Goal: Check status

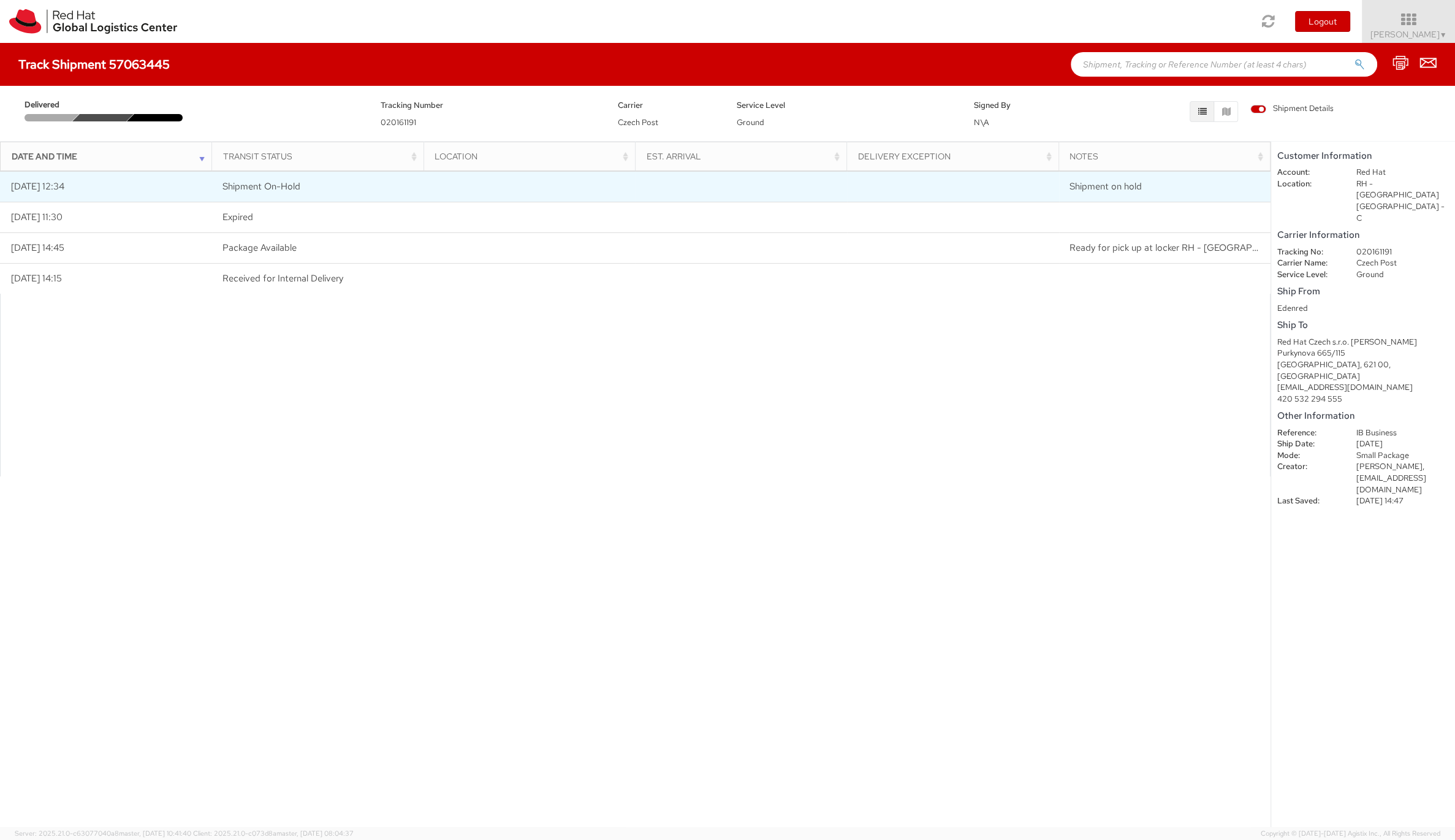
click at [228, 187] on span "Shipment On-Hold" at bounding box center [261, 186] width 78 height 12
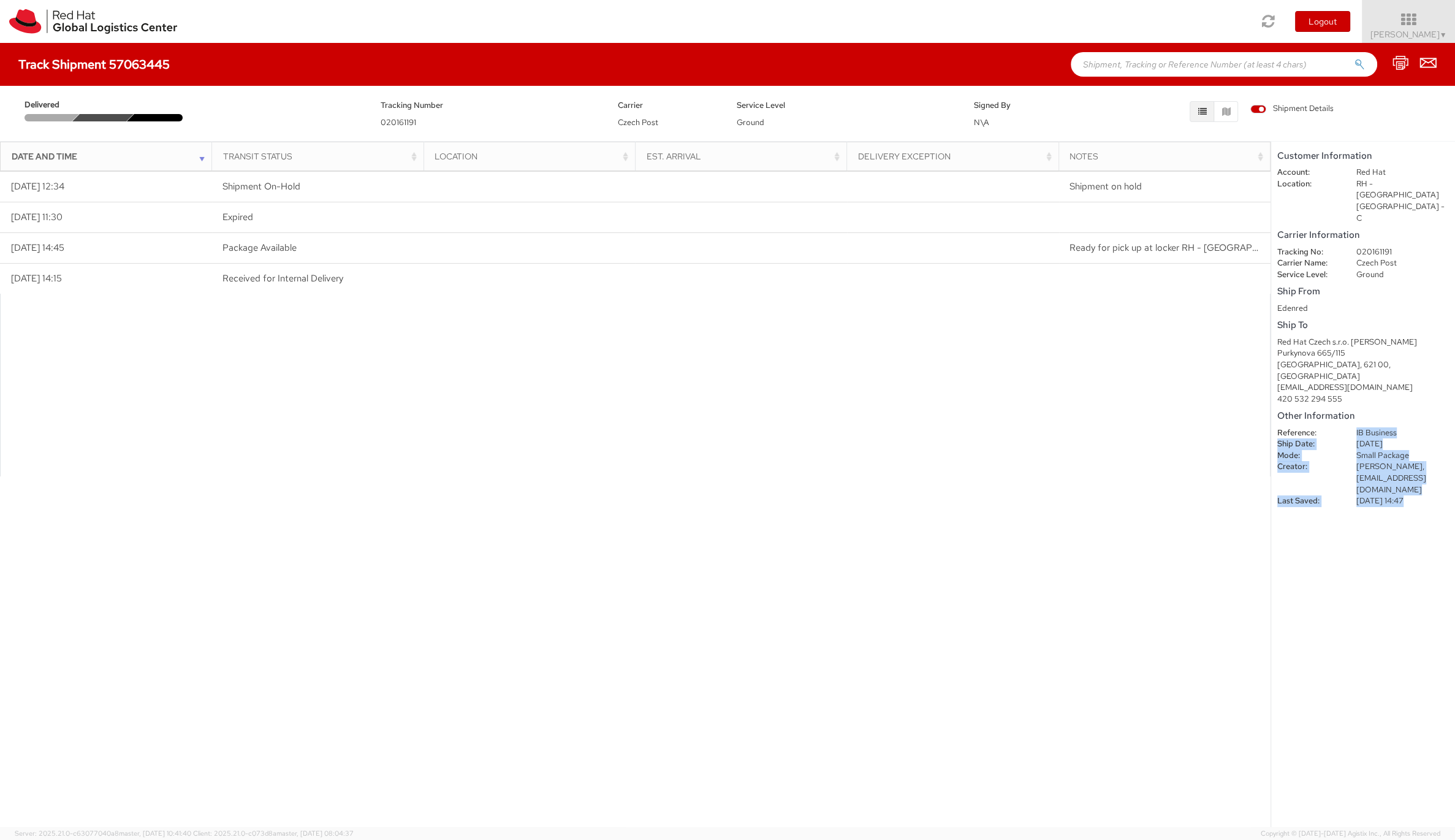
drag, startPoint x: 1334, startPoint y: 394, endPoint x: 1416, endPoint y: 514, distance: 145.3
click at [1416, 513] on shipment-details "Customer Information Account: Red Hat Location: [GEOGRAPHIC_DATA] - [GEOGRAPHIC…" at bounding box center [1364, 485] width 184 height 685
click at [1416, 514] on shipment-details "Customer Information Account: Red Hat Location: [GEOGRAPHIC_DATA] - [GEOGRAPHIC…" at bounding box center [1364, 485] width 184 height 685
click at [1360, 175] on dd "Red Hat" at bounding box center [1403, 173] width 111 height 12
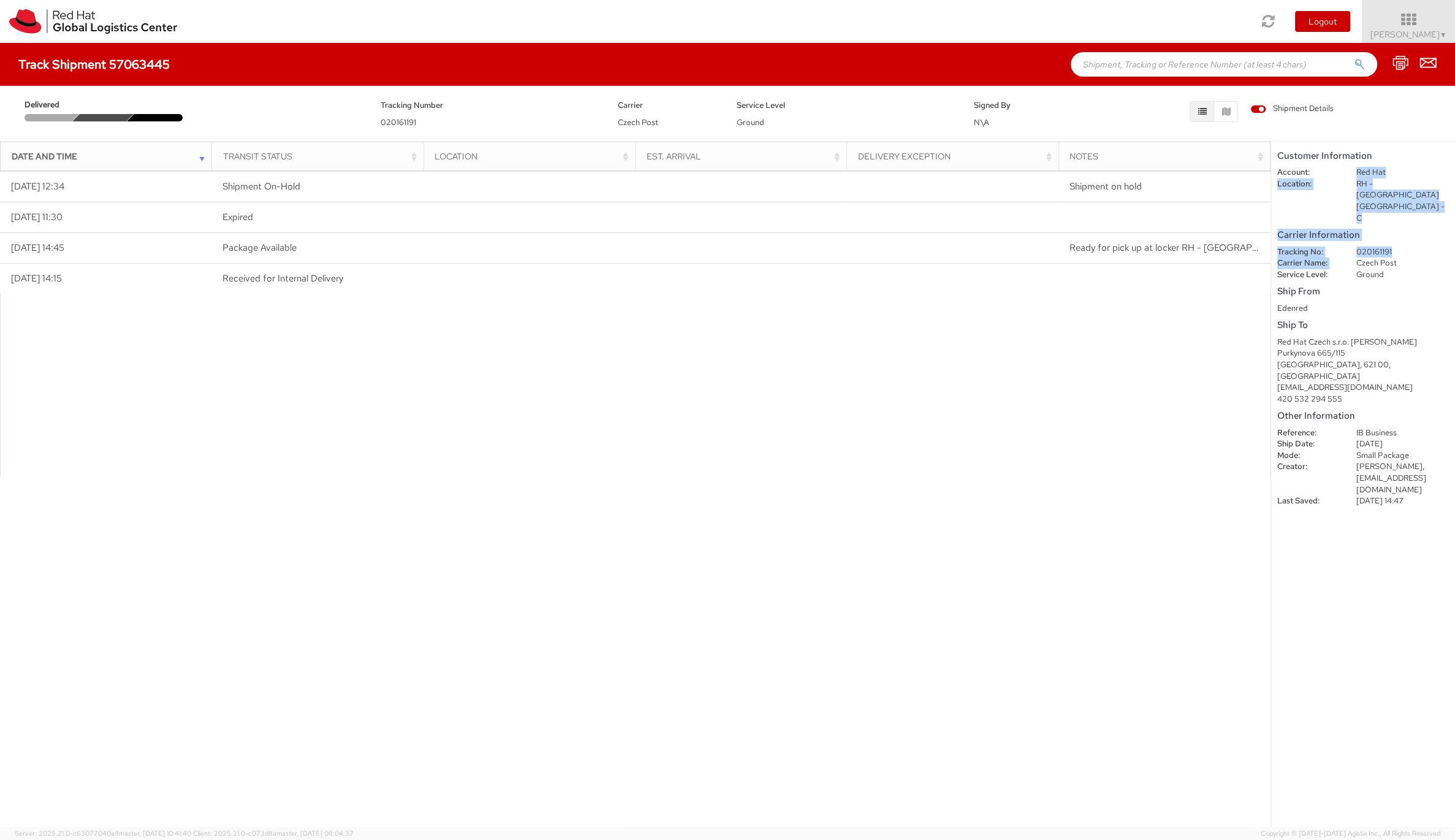
drag, startPoint x: 1360, startPoint y: 175, endPoint x: 1378, endPoint y: 246, distance: 73.2
click at [1378, 178] on dd "Red Hat" at bounding box center [1403, 173] width 111 height 12
click at [1380, 269] on dd "Ground" at bounding box center [1403, 275] width 111 height 12
drag, startPoint x: 1380, startPoint y: 253, endPoint x: 1284, endPoint y: 208, distance: 106.0
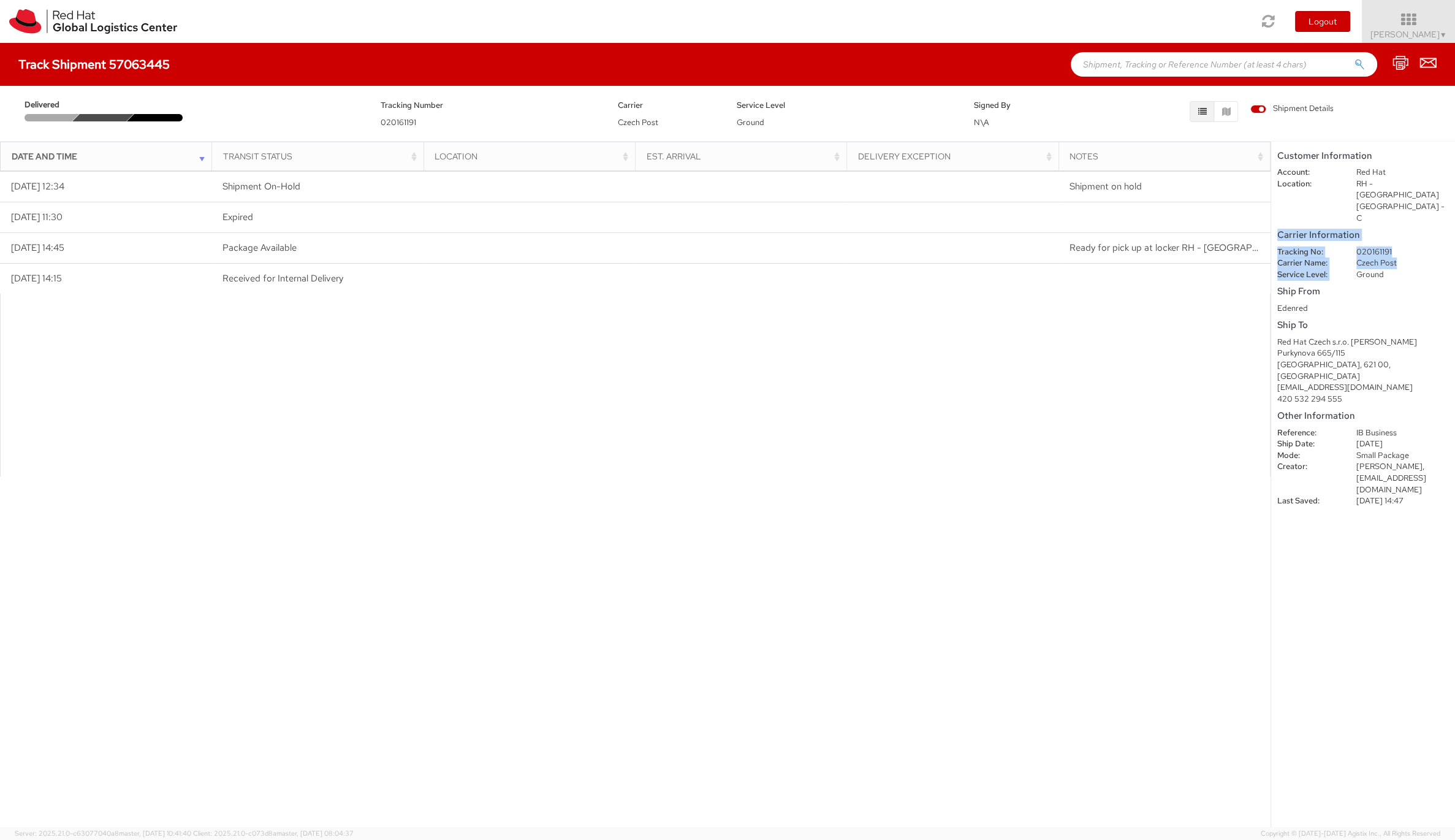
click at [1348, 269] on dd "Ground" at bounding box center [1403, 275] width 111 height 12
click at [1360, 471] on shipment-details "Customer Information Account: Red Hat Location: [GEOGRAPHIC_DATA] - [GEOGRAPHIC…" at bounding box center [1364, 485] width 184 height 685
click at [1366, 461] on dd "[PERSON_NAME], [EMAIL_ADDRESS][DOMAIN_NAME]" at bounding box center [1403, 478] width 111 height 35
drag, startPoint x: 1366, startPoint y: 443, endPoint x: 1424, endPoint y: 440, distance: 58.1
click at [1424, 461] on dd "[PERSON_NAME], [EMAIL_ADDRESS][DOMAIN_NAME]" at bounding box center [1403, 478] width 111 height 35
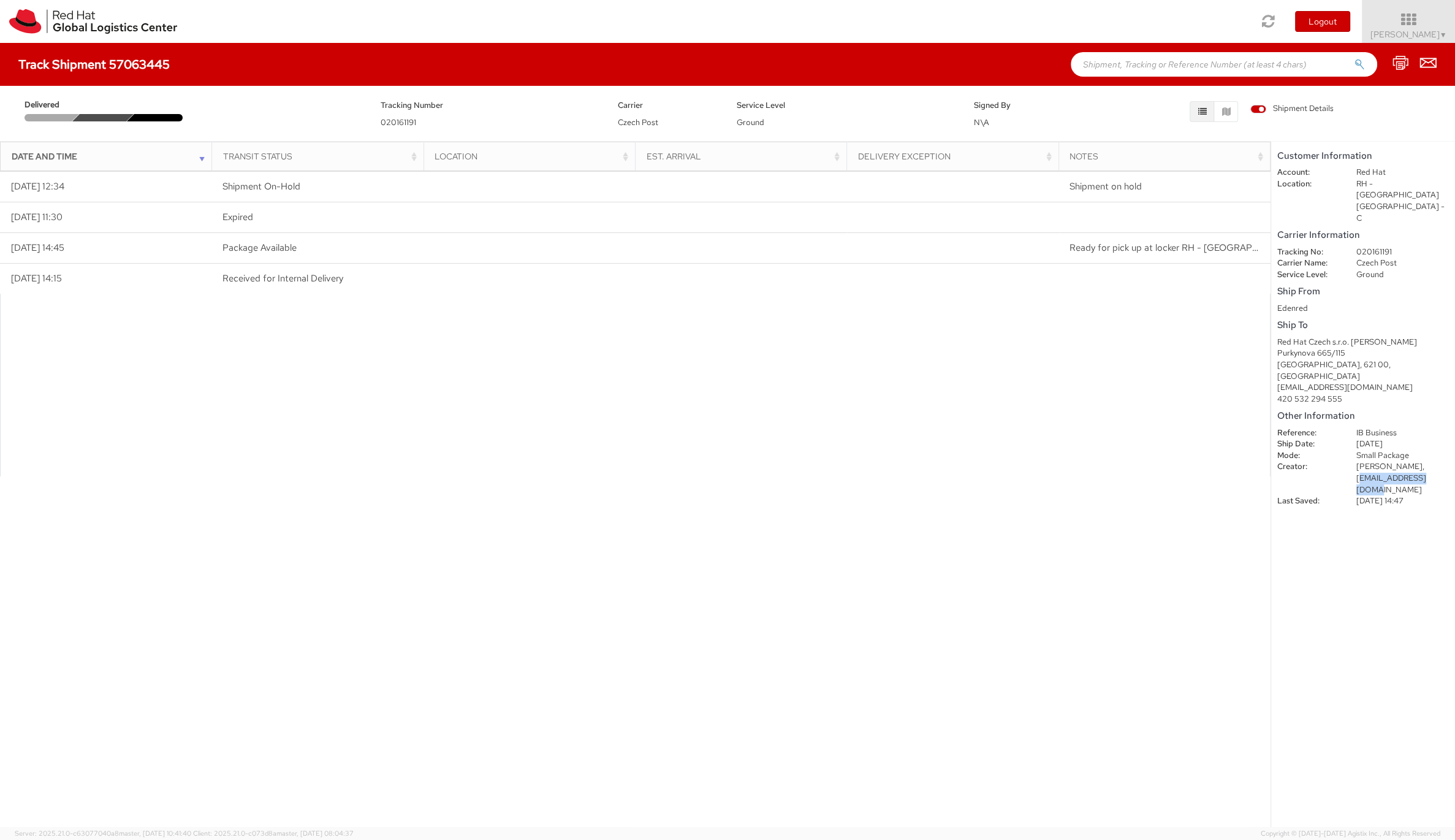
copy dd "[EMAIL_ADDRESS][DOMAIN_NAME]"
click at [1158, 426] on div at bounding box center [635, 385] width 1271 height 183
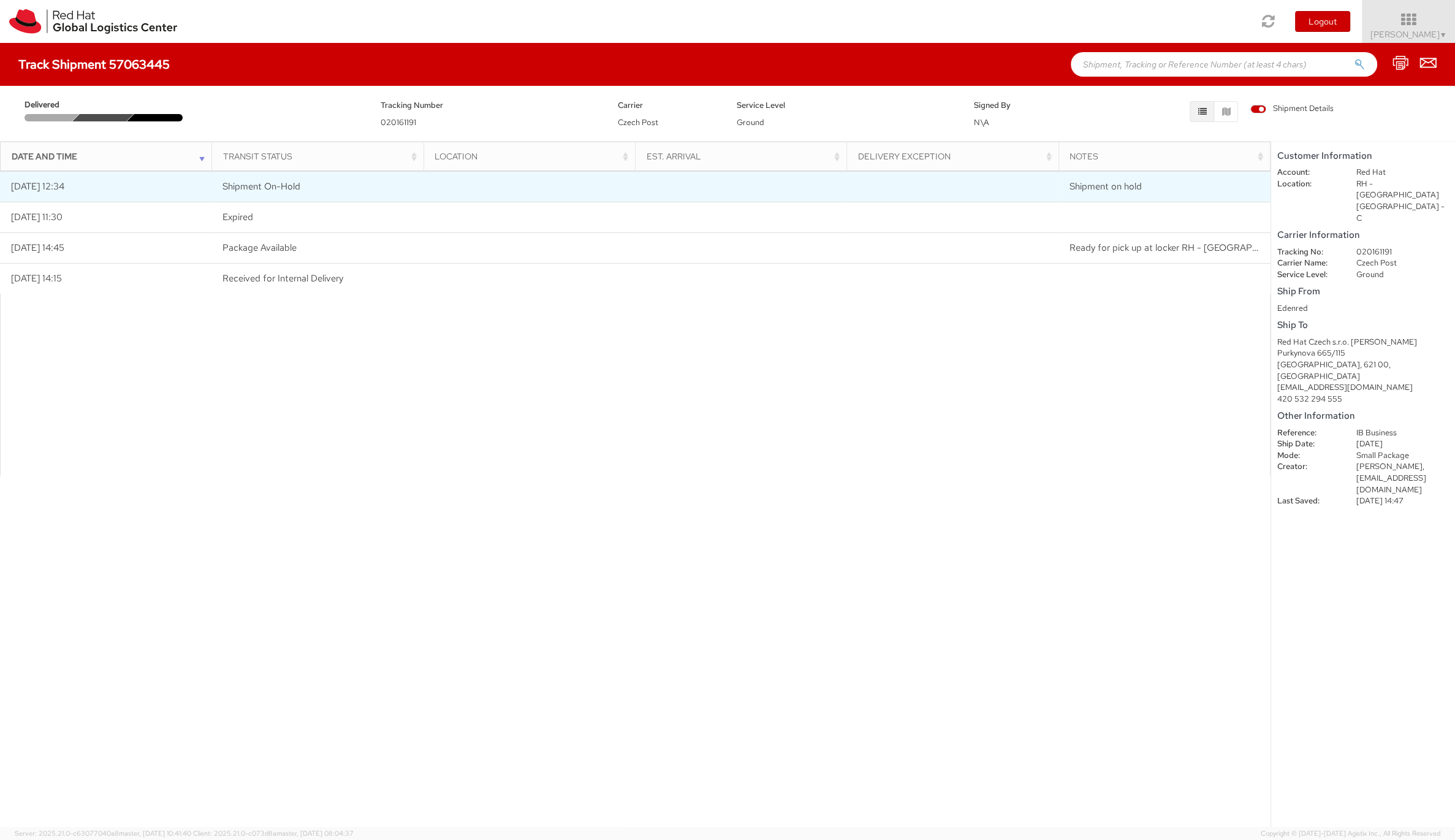
click at [111, 183] on td "[DATE] 12:34" at bounding box center [106, 187] width 212 height 31
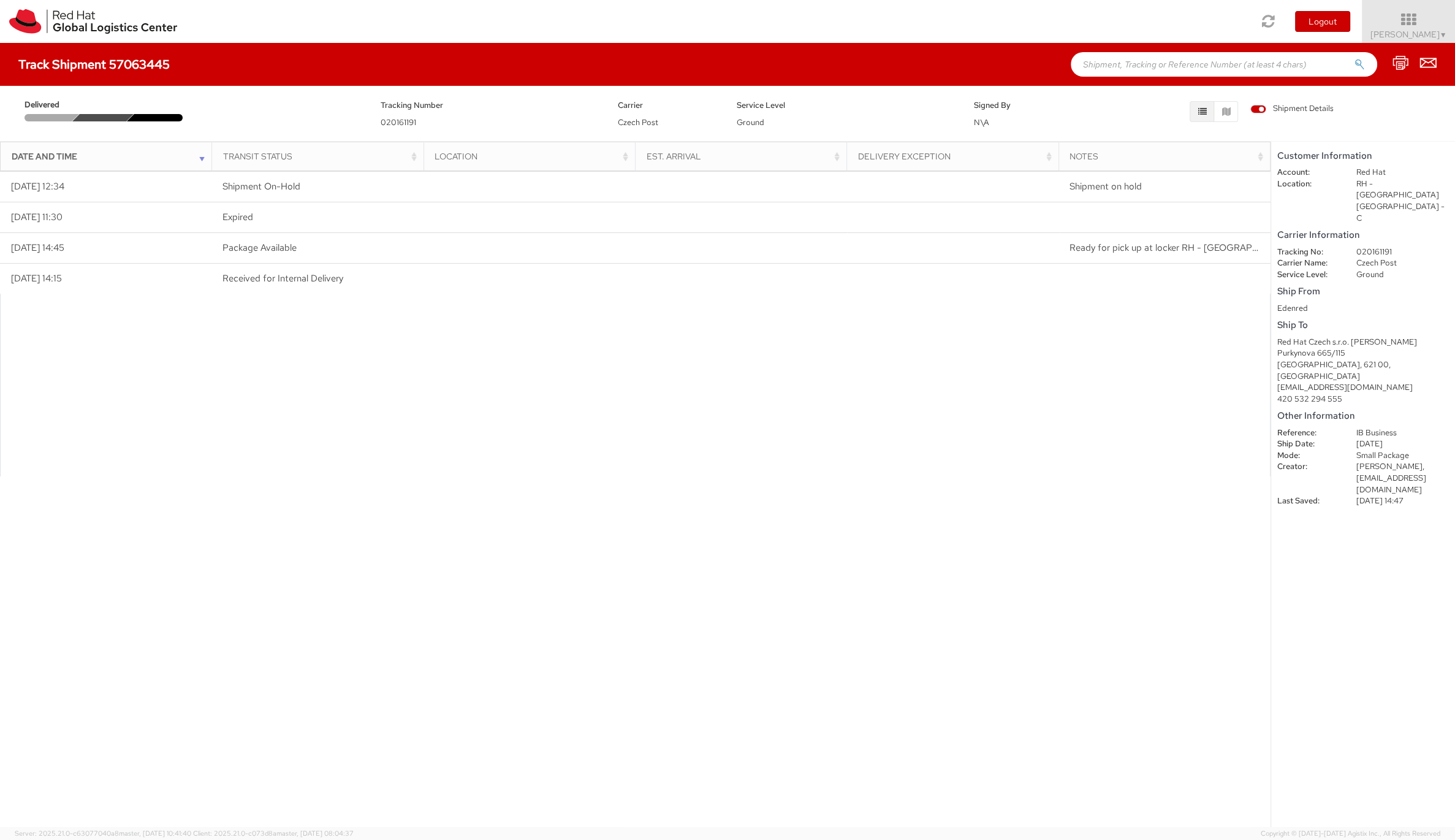
click at [1294, 461] on dt "Creator:" at bounding box center [1308, 467] width 79 height 12
click at [1292, 461] on dt "Creator:" at bounding box center [1308, 467] width 79 height 12
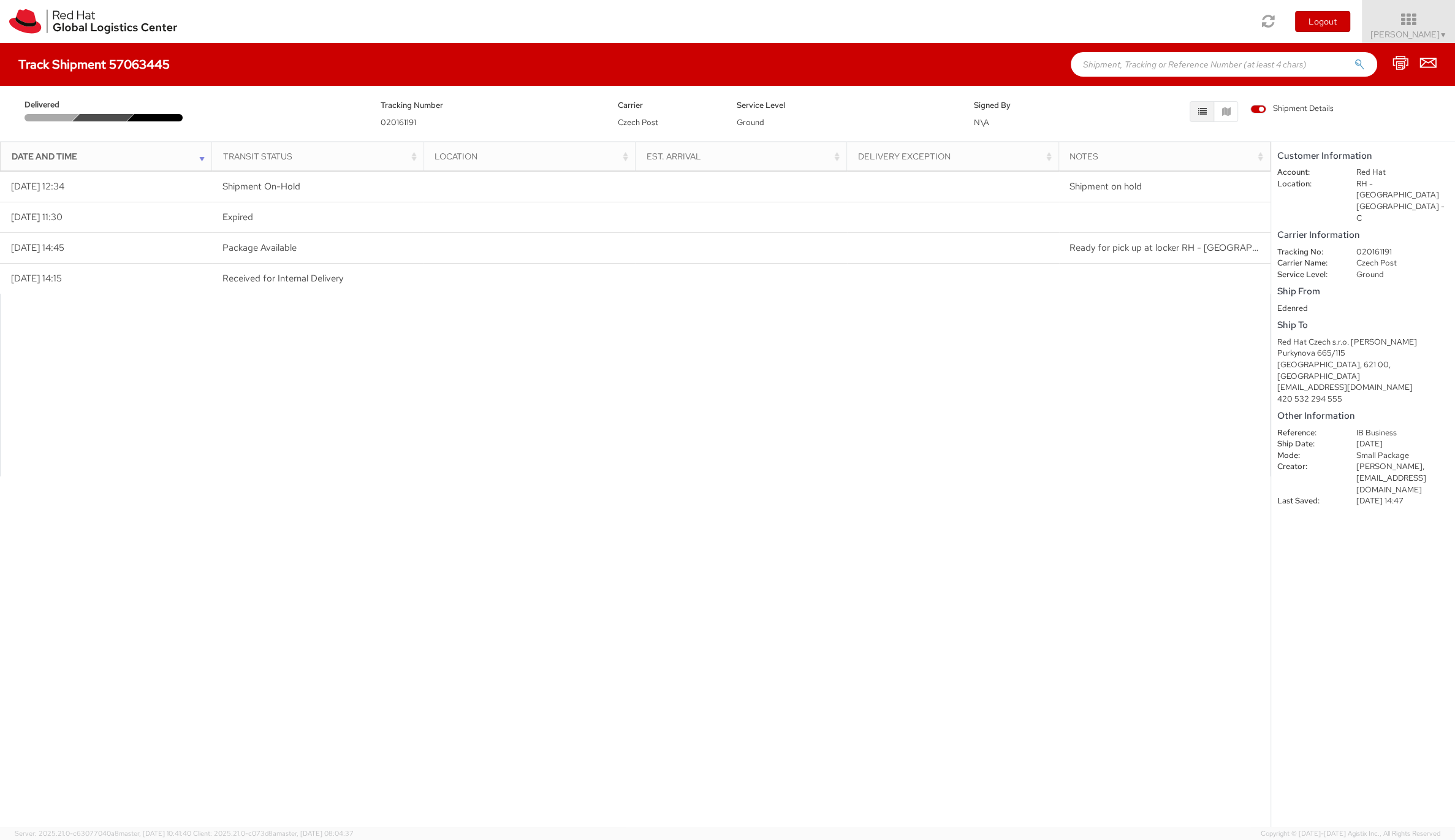
click at [1292, 461] on dt "Creator:" at bounding box center [1308, 467] width 79 height 12
